Goal: Task Accomplishment & Management: Use online tool/utility

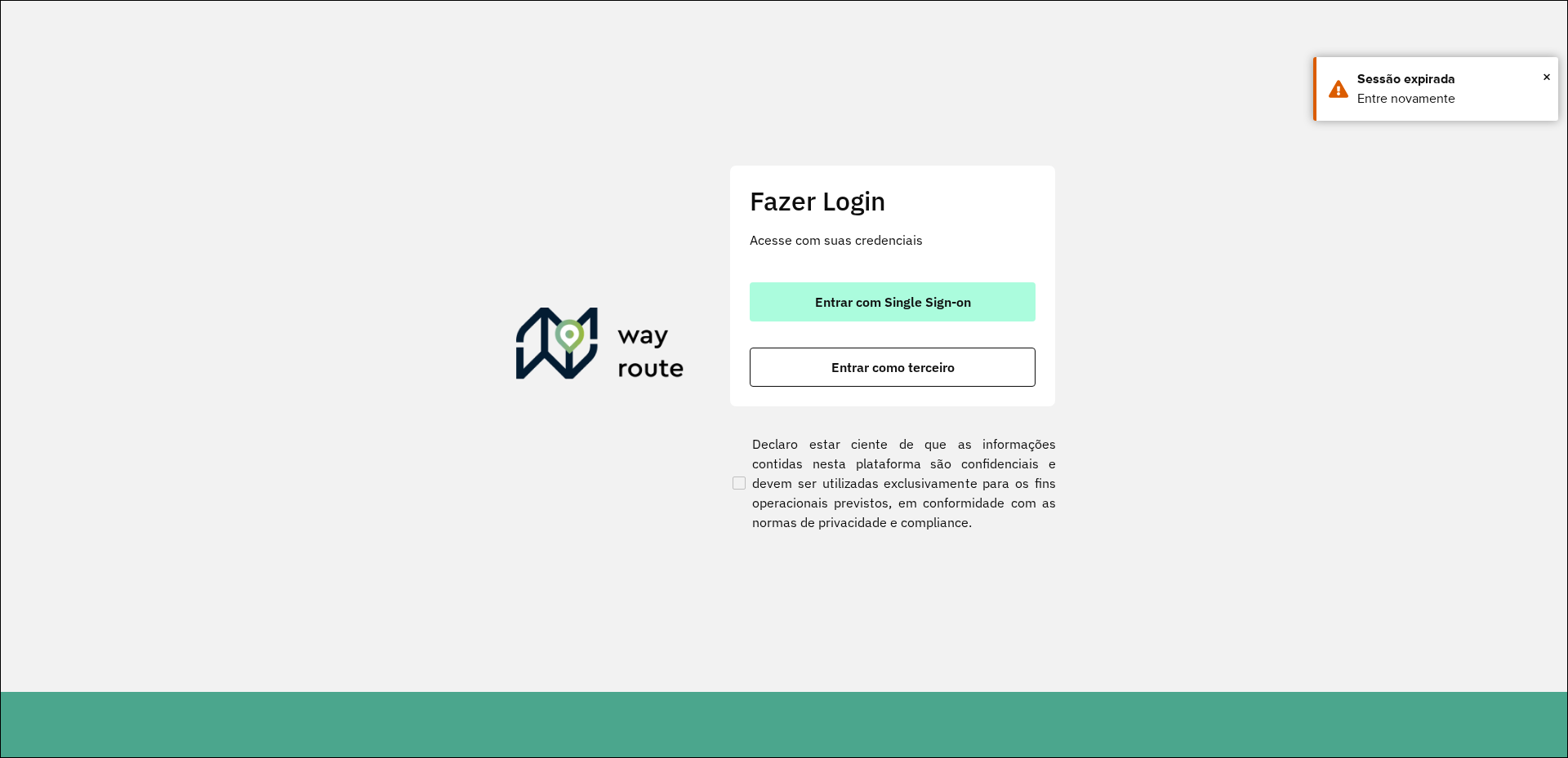
click at [956, 285] on button "Entrar com Single Sign-on" at bounding box center [892, 301] width 286 height 39
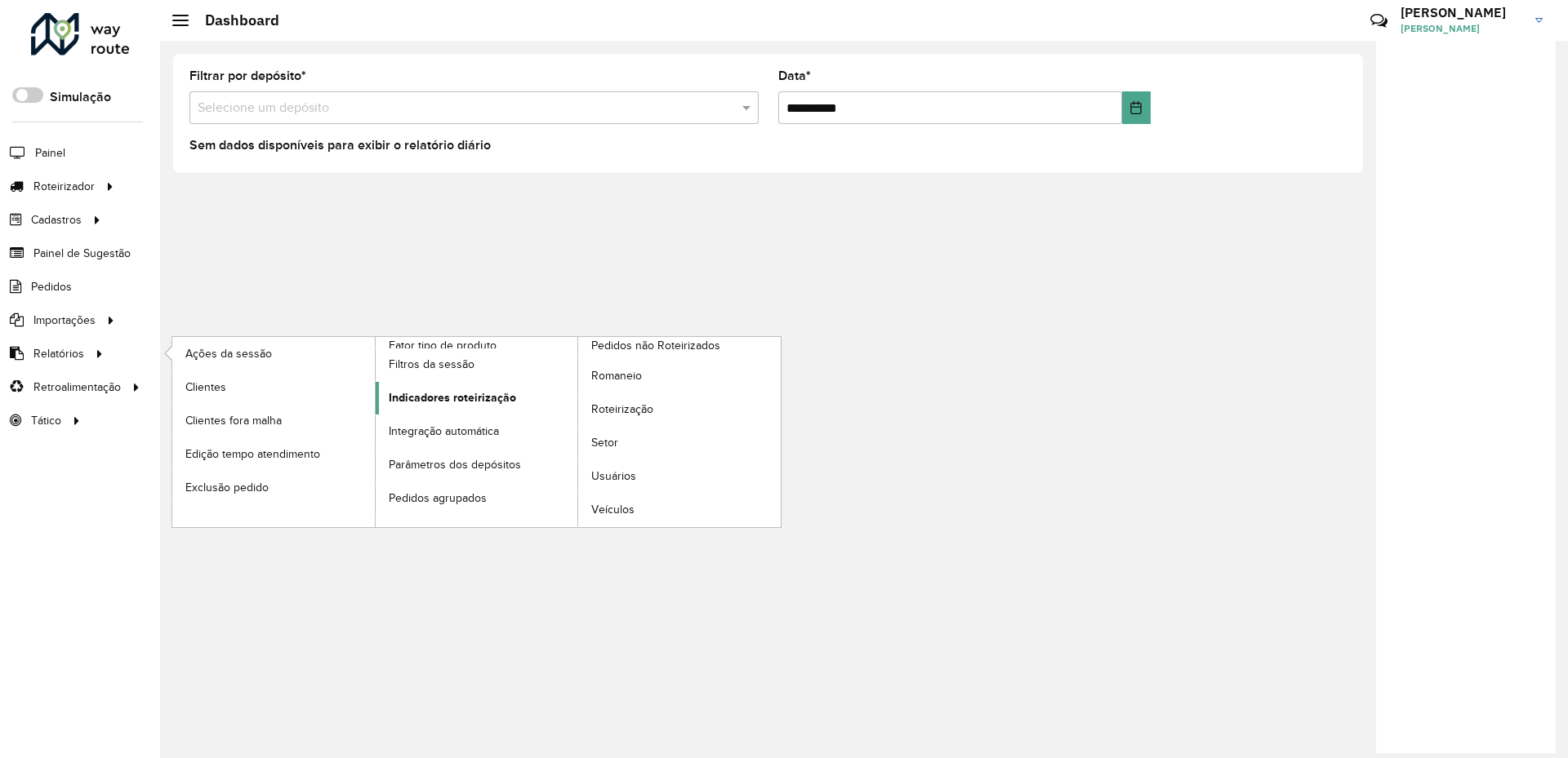
click at [503, 393] on span "Indicadores roteirização" at bounding box center [452, 398] width 127 height 17
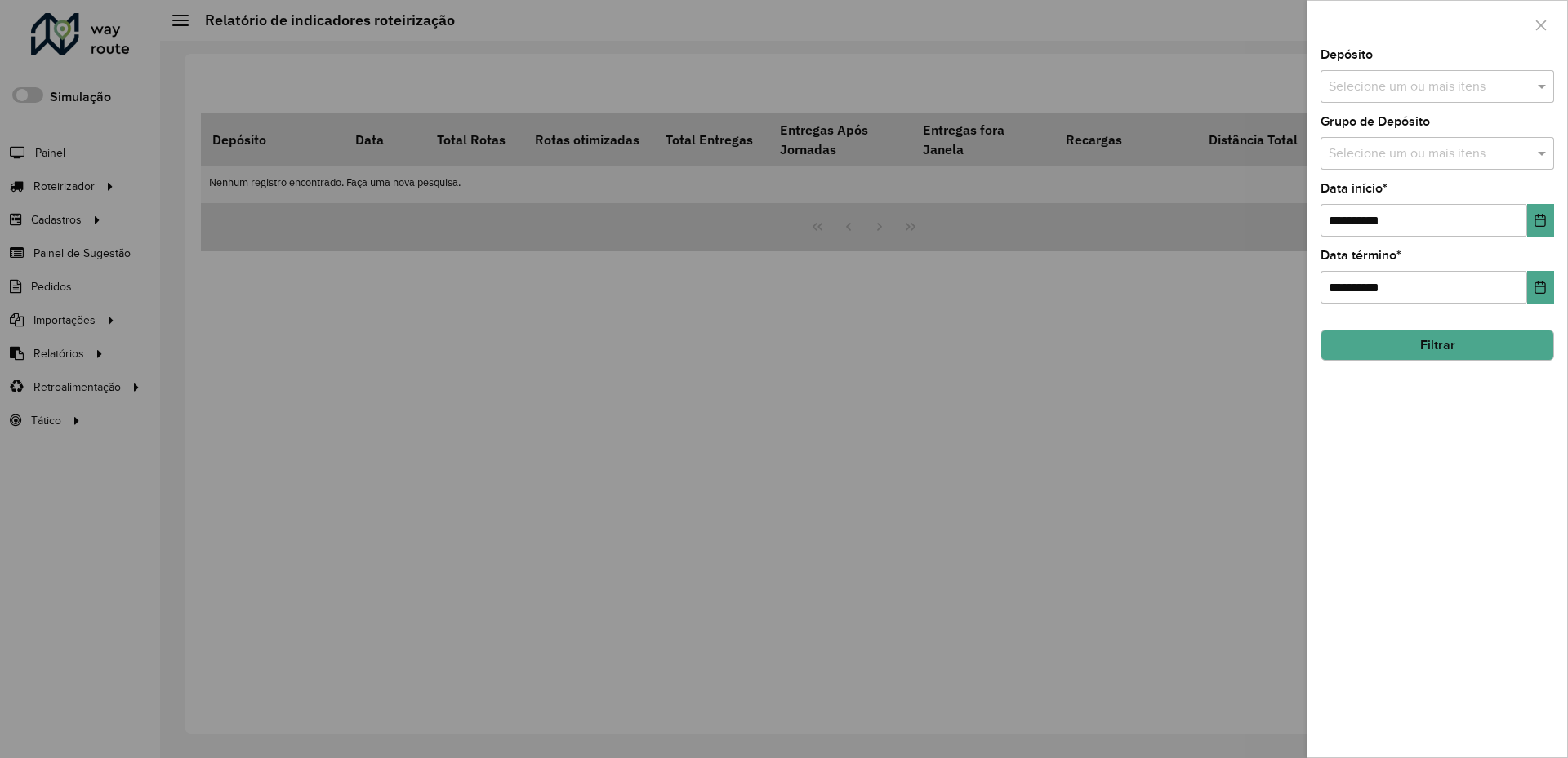
click at [1443, 154] on input "text" at bounding box center [1429, 154] width 209 height 20
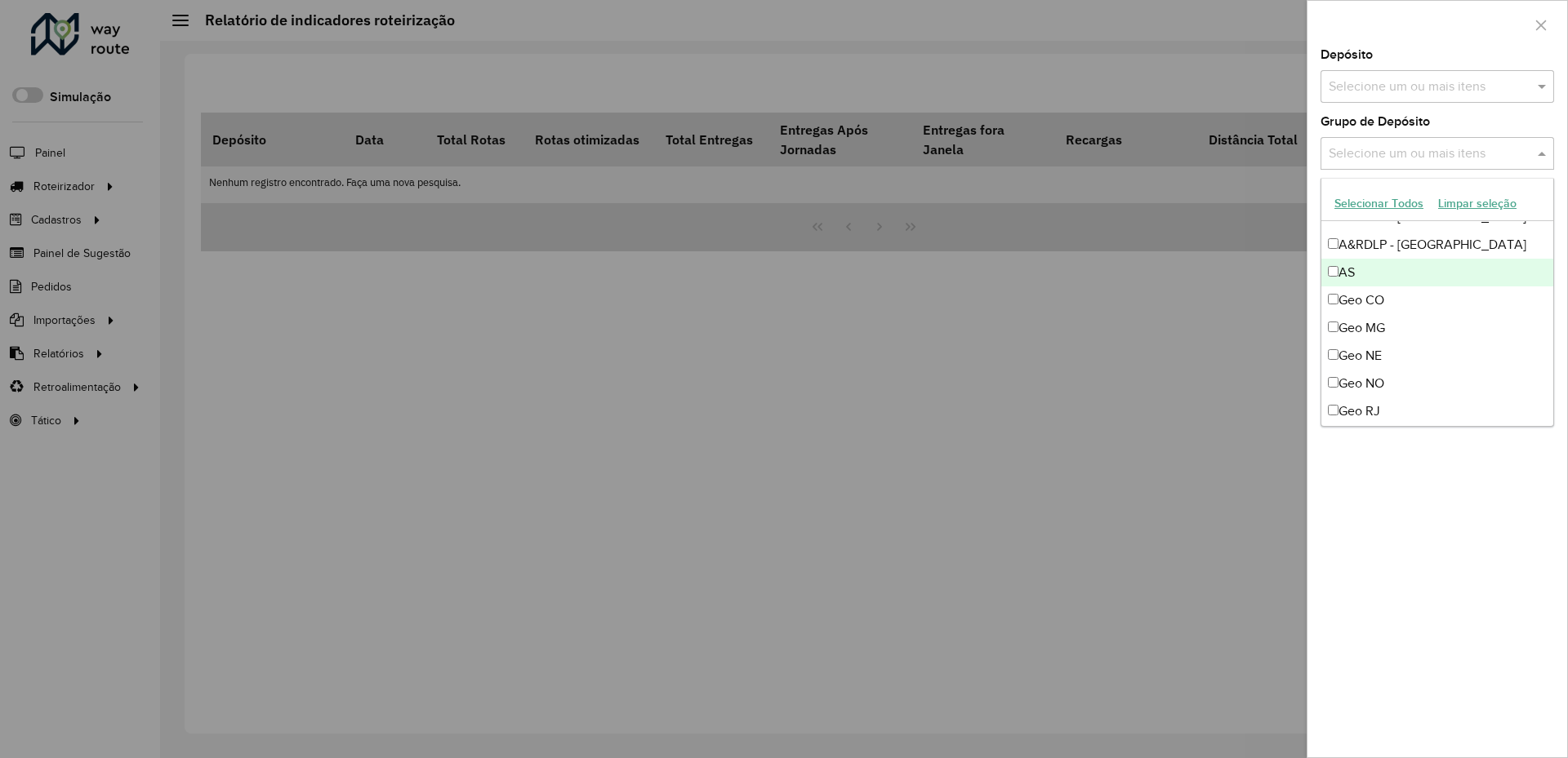
scroll to position [102, 0]
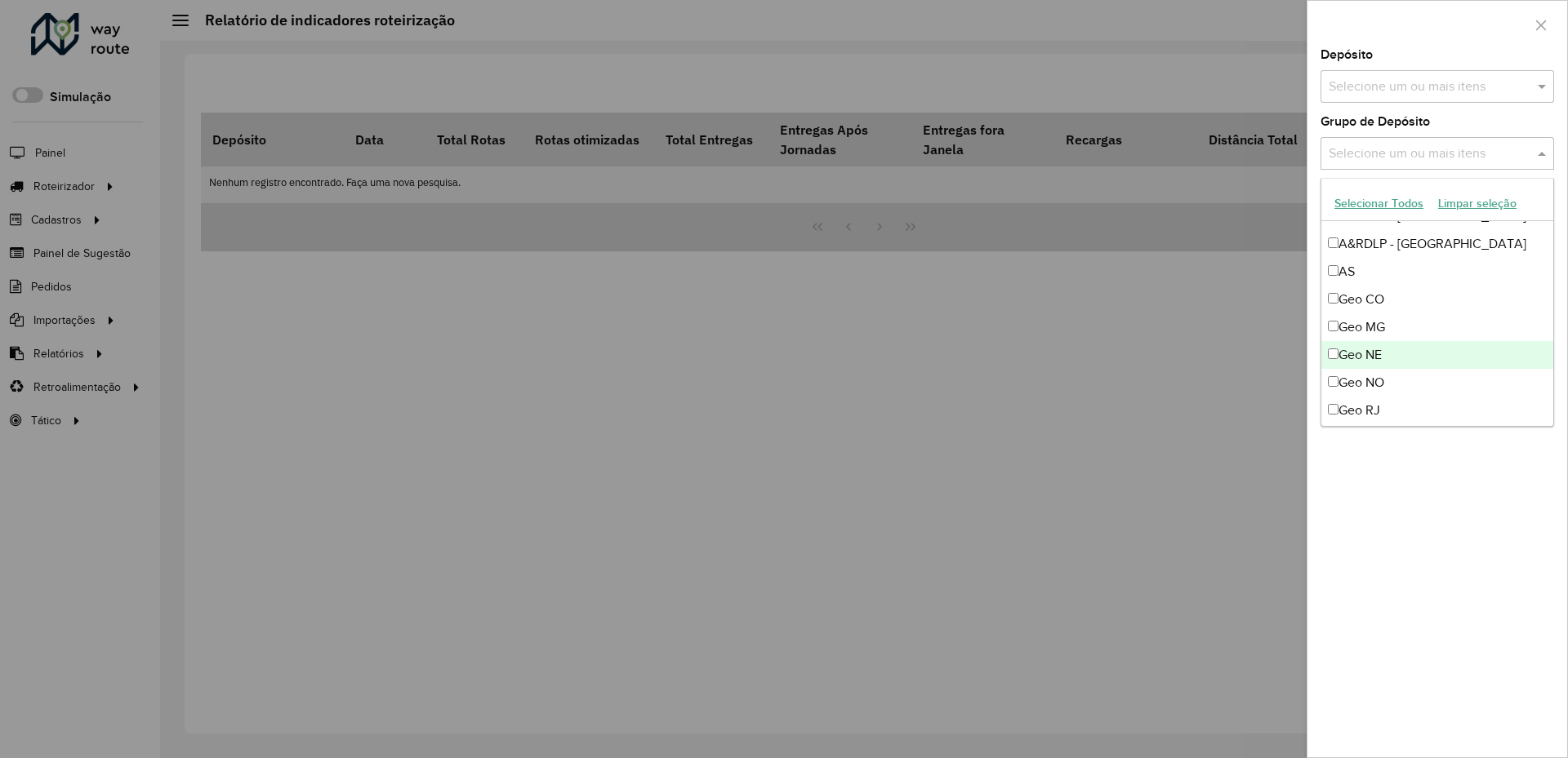
drag, startPoint x: 1403, startPoint y: 368, endPoint x: 1403, endPoint y: 356, distance: 12.0
click at [1403, 367] on div "Geo NE" at bounding box center [1437, 355] width 232 height 28
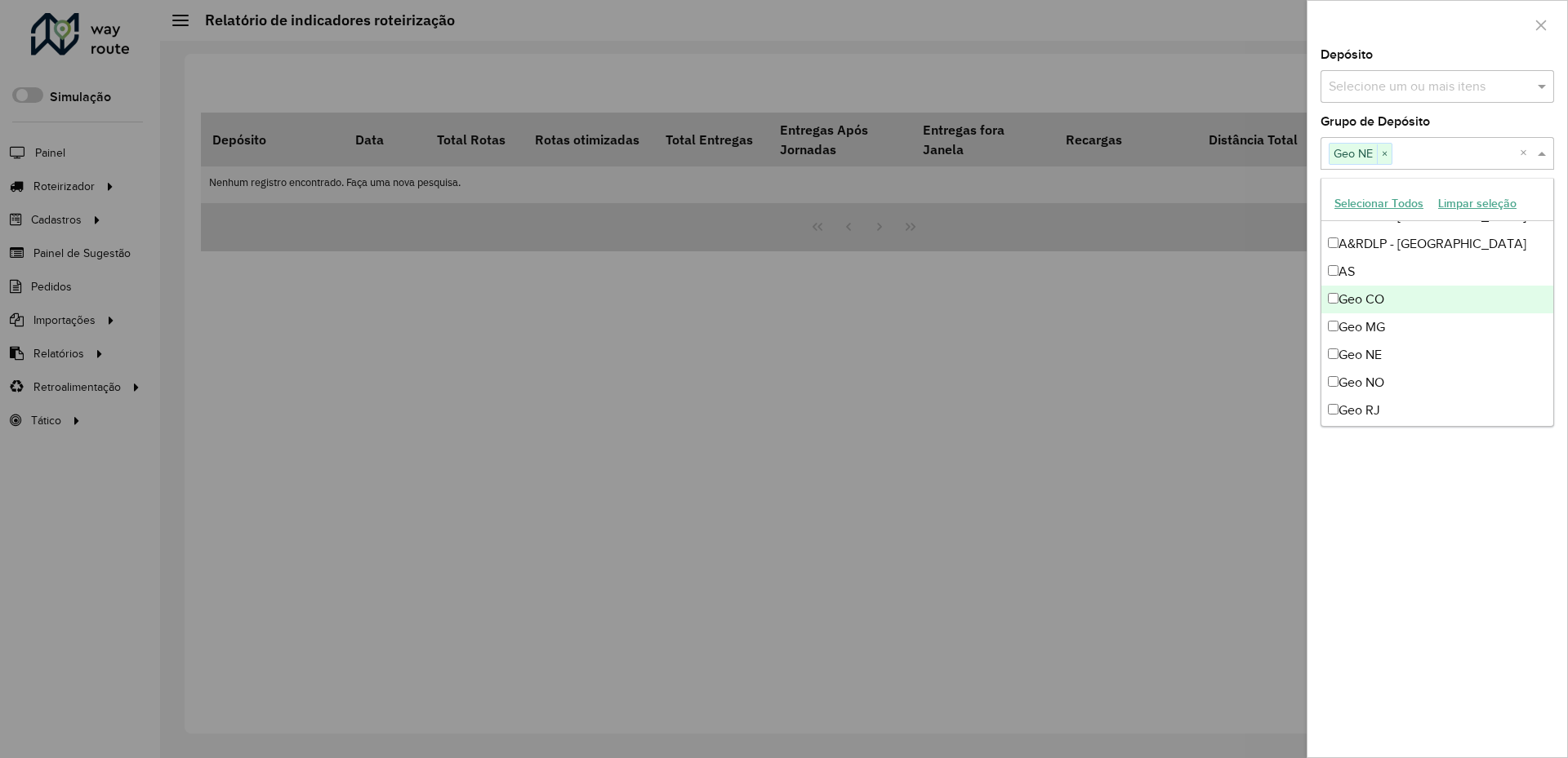
click at [1418, 298] on div "Geo CO" at bounding box center [1437, 299] width 232 height 28
click at [1414, 383] on div "Geo NO" at bounding box center [1437, 383] width 232 height 28
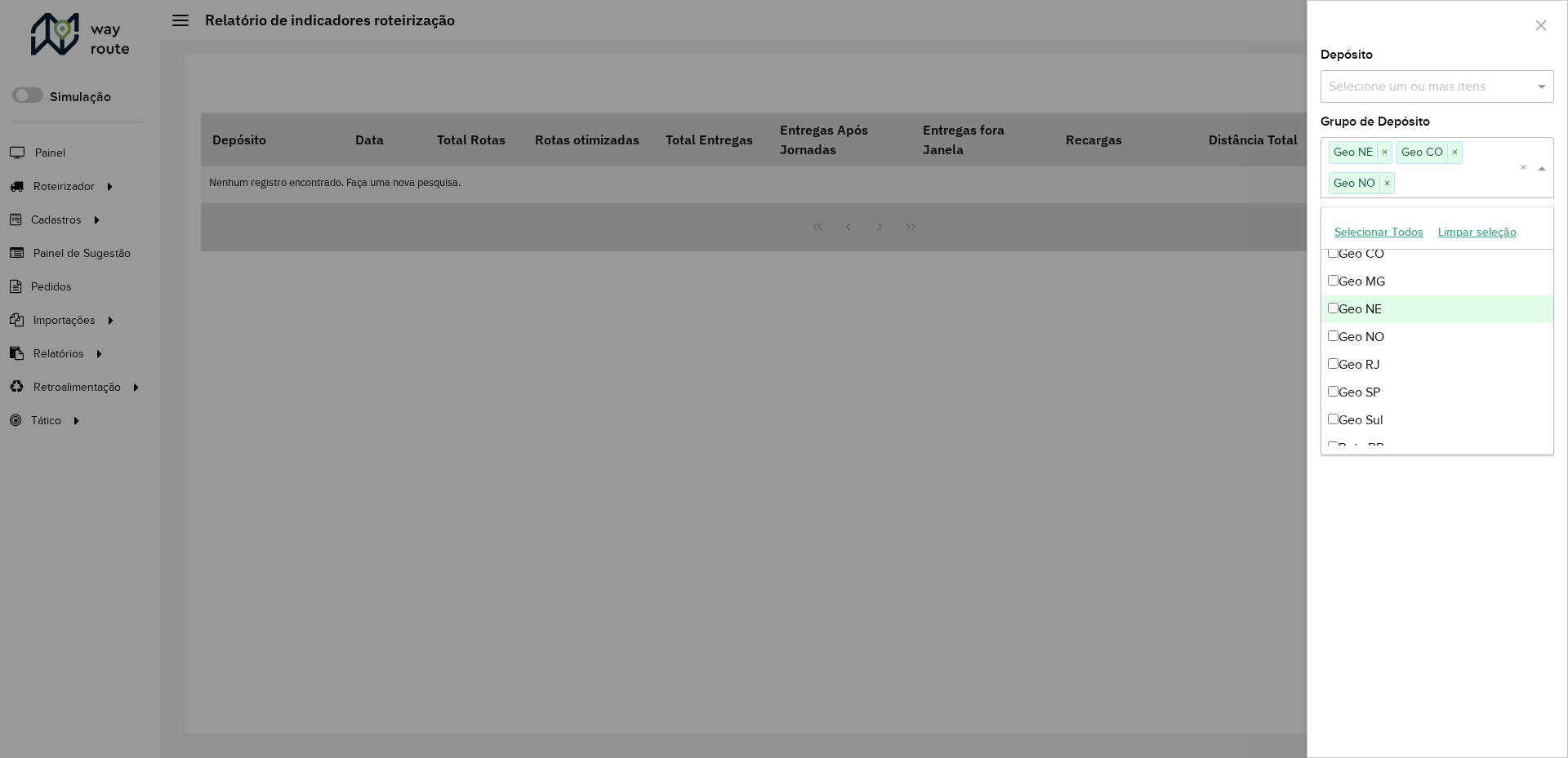
scroll to position [178, 0]
click at [1412, 410] on div "Geo Sul" at bounding box center [1437, 419] width 232 height 28
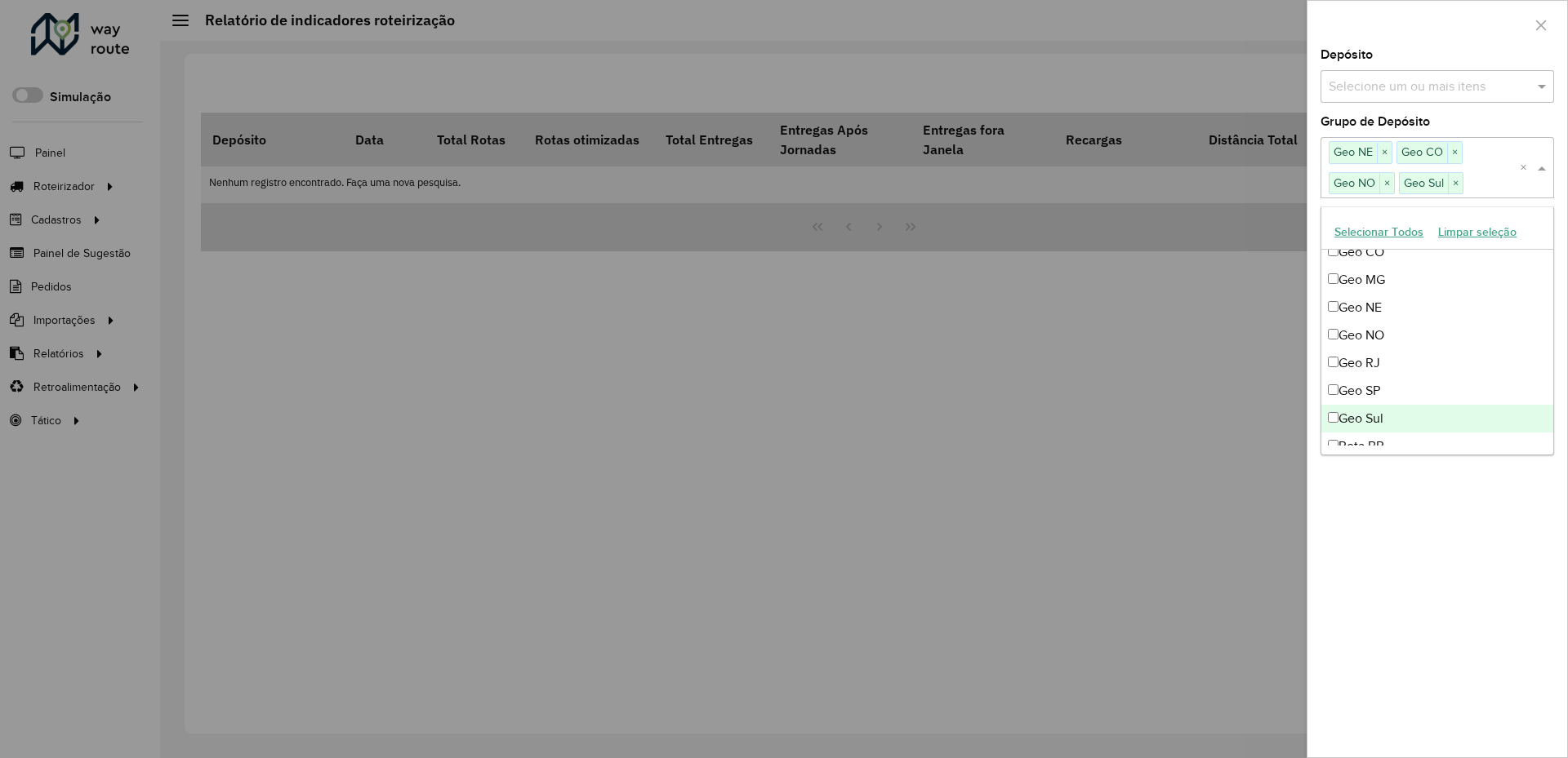
click at [1433, 568] on div "**********" at bounding box center [1437, 403] width 260 height 709
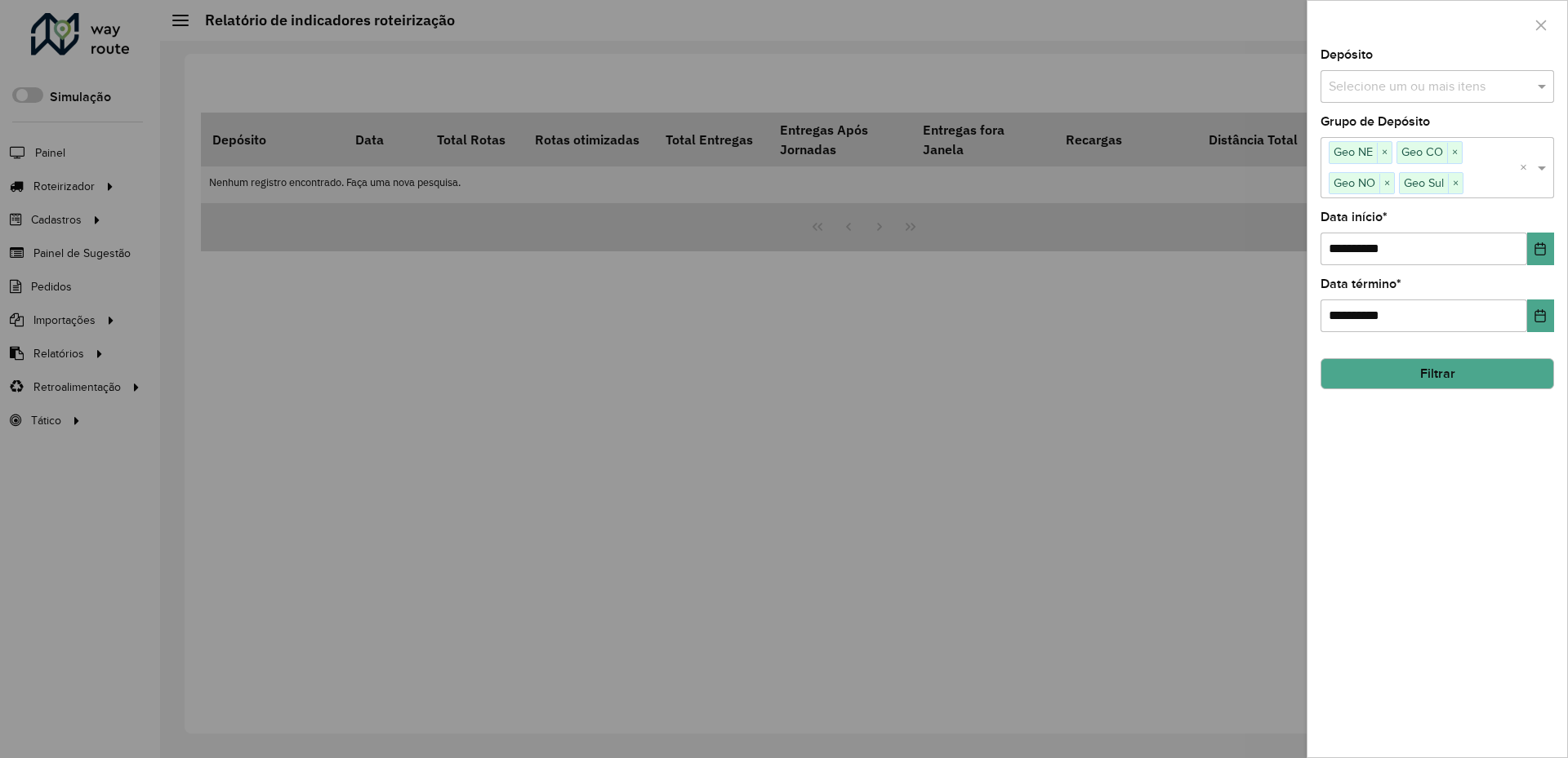
click at [1441, 376] on button "Filtrar" at bounding box center [1437, 374] width 234 height 31
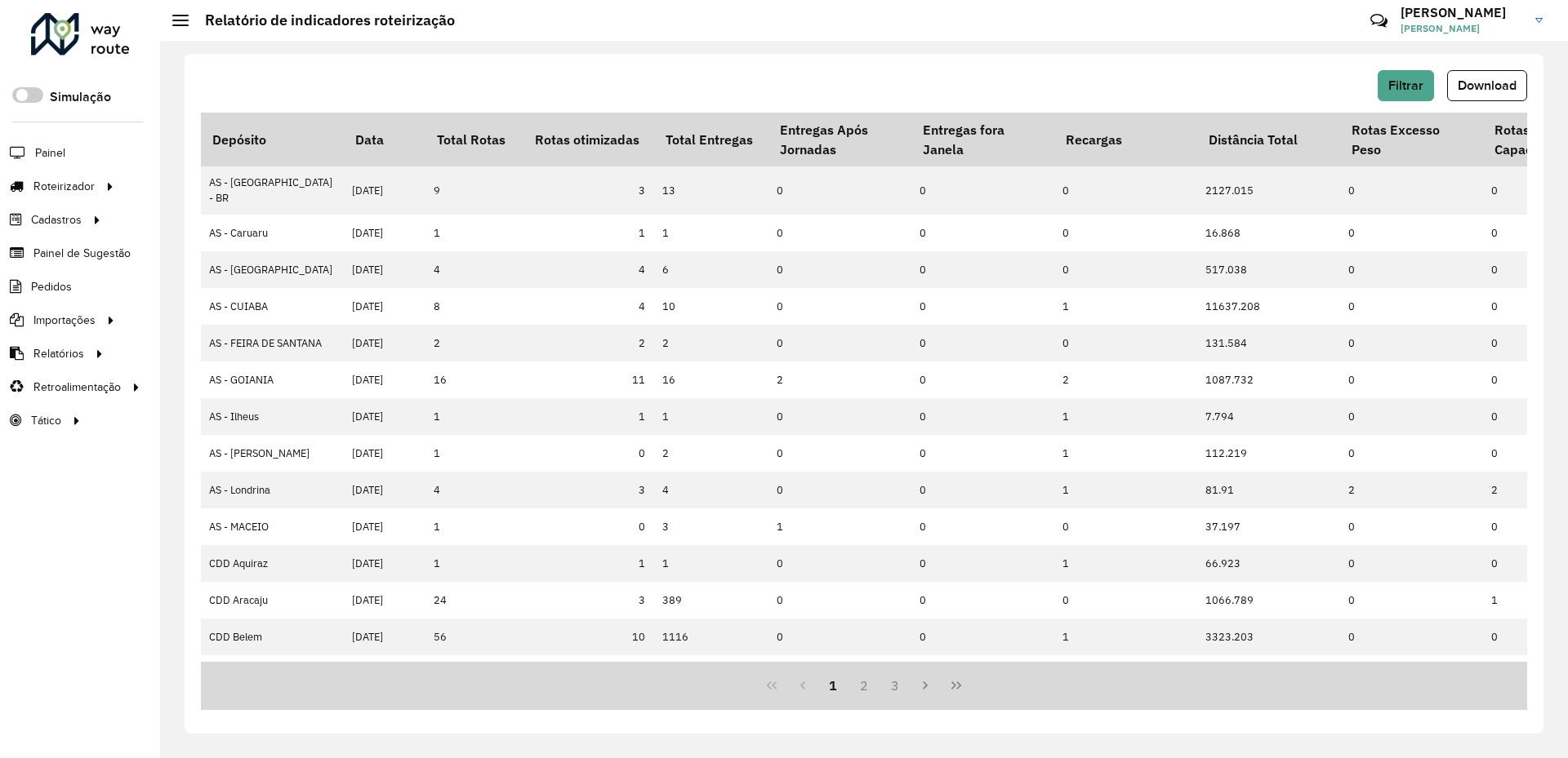
click at [1500, 64] on div "Filtrar Download Depósito Data Total Rotas Rotas otimizadas Total Entregas Entr…" at bounding box center [864, 393] width 1358 height 680
click at [1473, 95] on button "Download" at bounding box center [1486, 86] width 80 height 31
